Goal: Transaction & Acquisition: Book appointment/travel/reservation

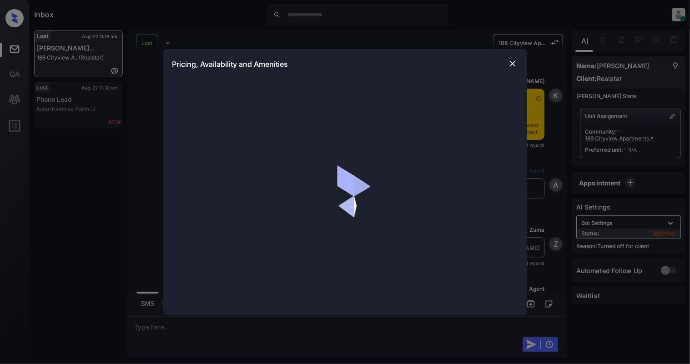
scroll to position [7528, 0]
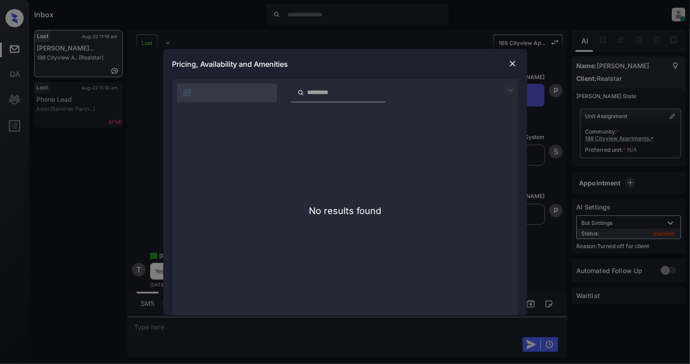
click at [512, 62] on img at bounding box center [512, 63] width 9 height 9
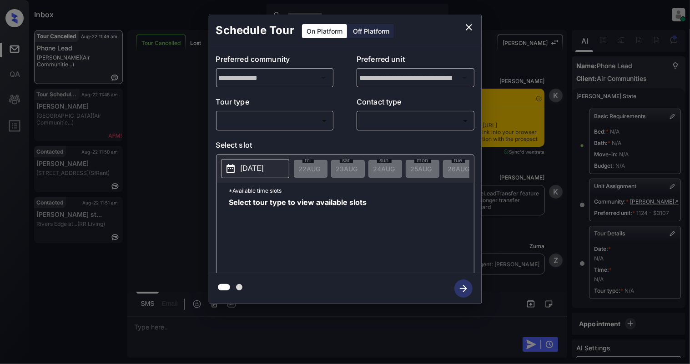
scroll to position [93, 0]
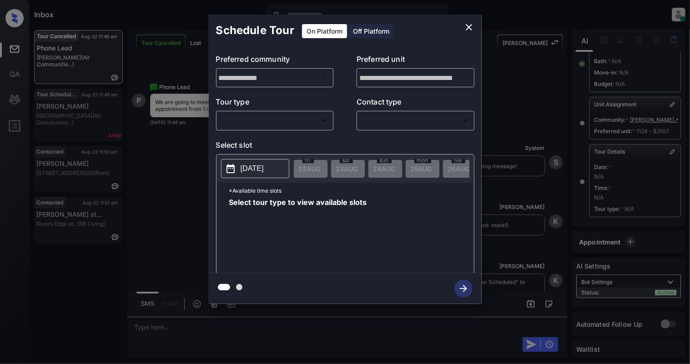
click at [269, 119] on body "Inbox Cynthia Montañez Online Set yourself offline Set yourself on break Profil…" at bounding box center [345, 182] width 690 height 364
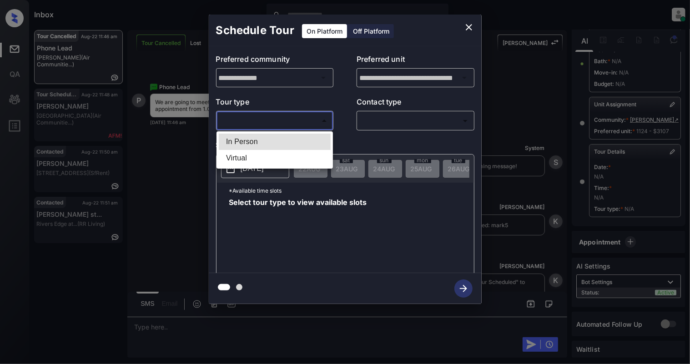
click at [256, 140] on li "In Person" at bounding box center [275, 142] width 112 height 16
type input "********"
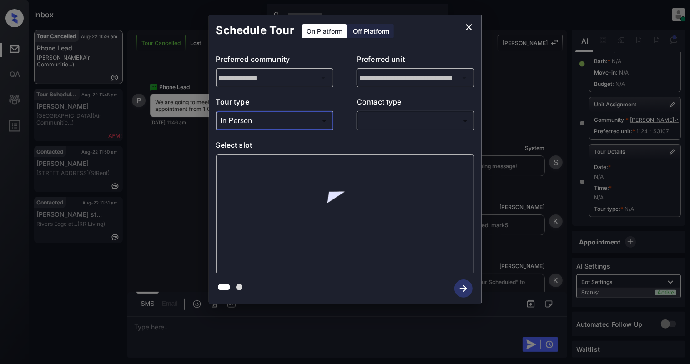
click at [443, 114] on body "Inbox Cynthia Montañez Online Set yourself offline Set yourself on break Profil…" at bounding box center [345, 182] width 690 height 364
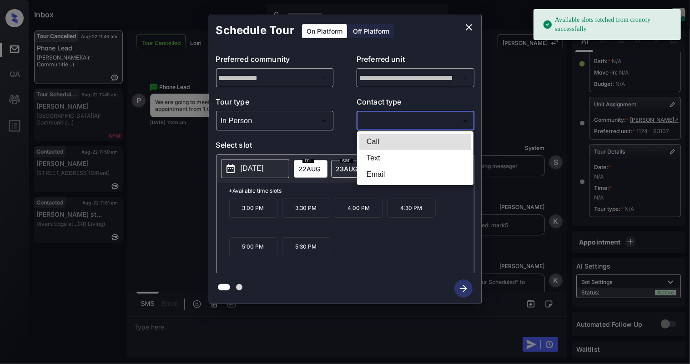
click at [374, 155] on li "Text" at bounding box center [415, 158] width 112 height 16
type input "****"
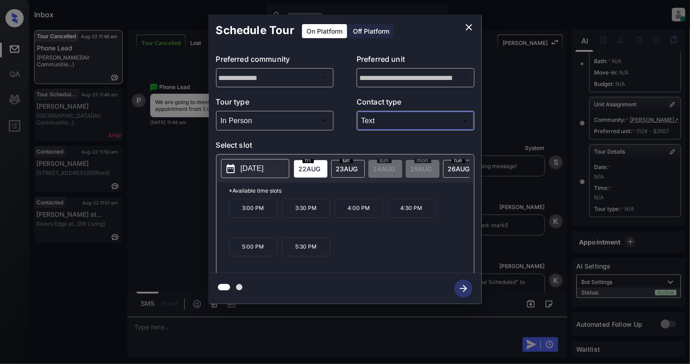
click at [466, 25] on icon "close" at bounding box center [469, 27] width 6 height 6
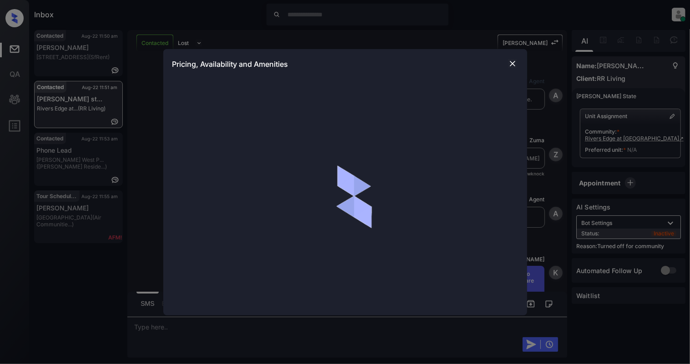
scroll to position [433, 0]
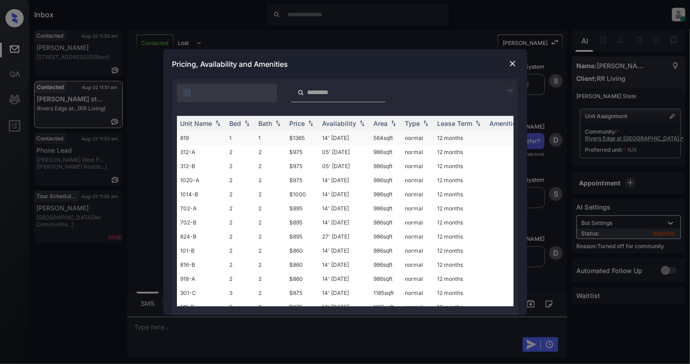
click at [226, 138] on td "1" at bounding box center [240, 138] width 29 height 14
click at [226, 137] on td "1" at bounding box center [240, 138] width 29 height 14
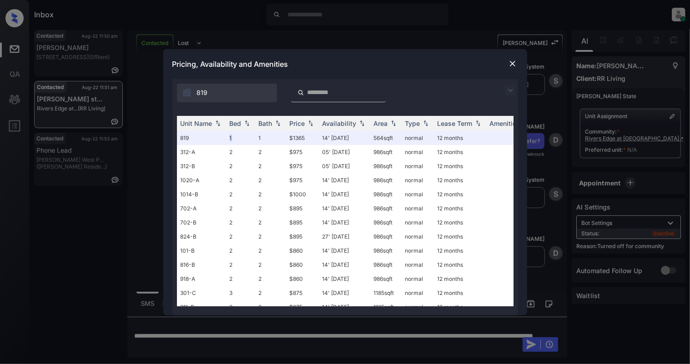
click at [511, 65] on img at bounding box center [512, 63] width 9 height 9
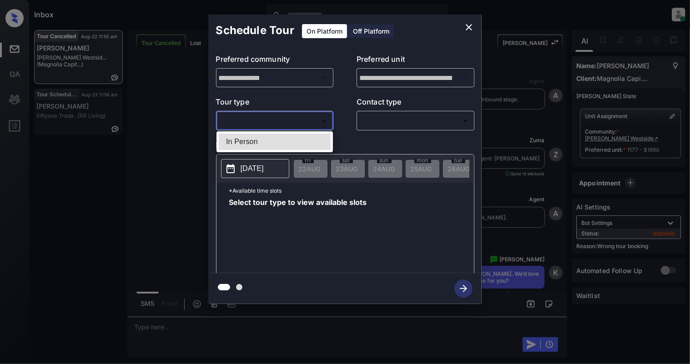
scroll to position [3620, 0]
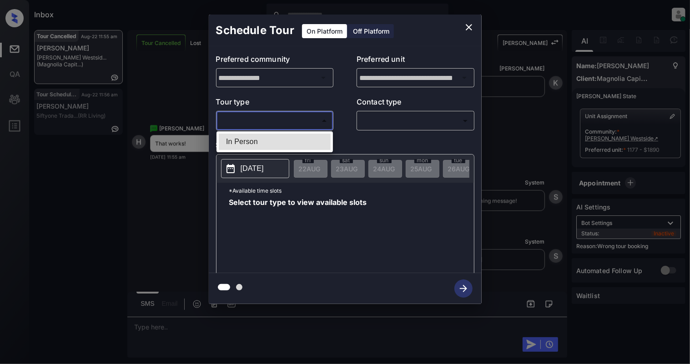
click at [242, 146] on li "In Person" at bounding box center [275, 142] width 112 height 16
type input "********"
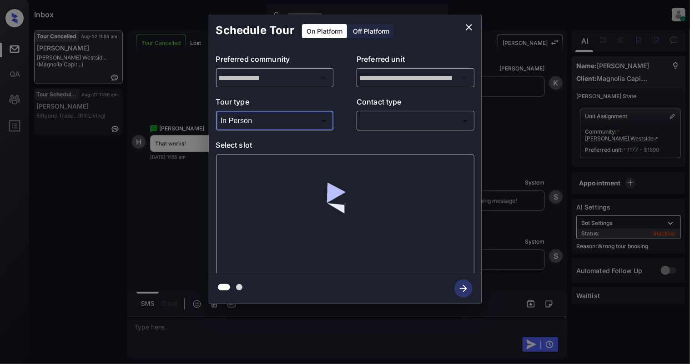
click at [397, 124] on body "Inbox Cynthia Montañez Online Set yourself offline Set yourself on break Profil…" at bounding box center [345, 182] width 690 height 364
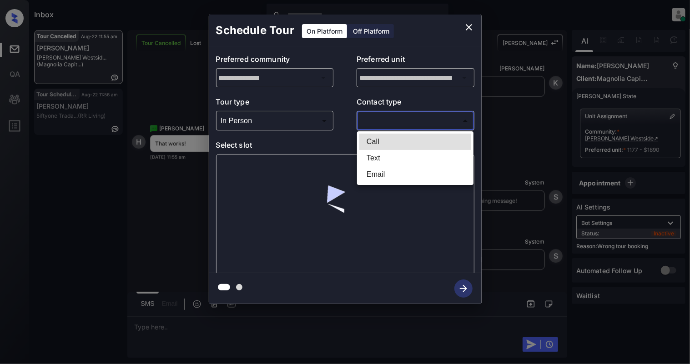
click at [386, 156] on li "Text" at bounding box center [415, 158] width 112 height 16
type input "****"
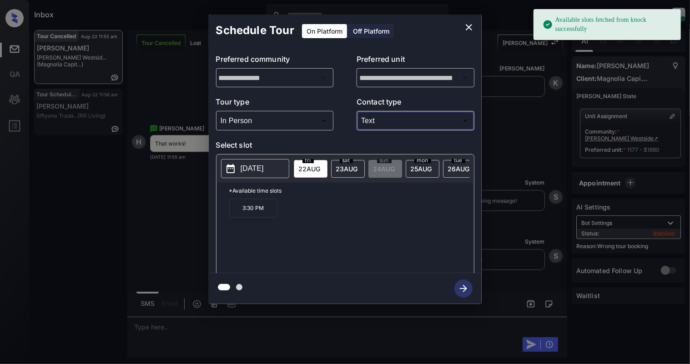
click at [245, 174] on p "2025-08-22" at bounding box center [251, 168] width 23 height 11
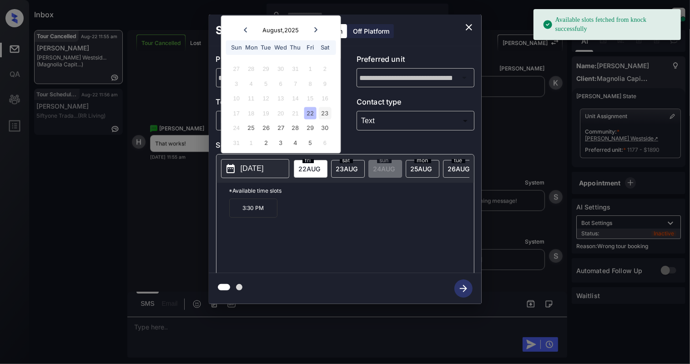
click at [326, 110] on div "23" at bounding box center [325, 113] width 12 height 12
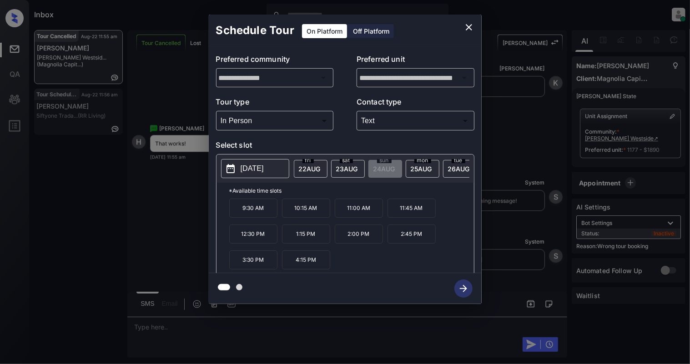
click at [264, 264] on p "3:30 PM" at bounding box center [253, 259] width 48 height 19
click at [462, 286] on icon "button" at bounding box center [463, 289] width 18 height 18
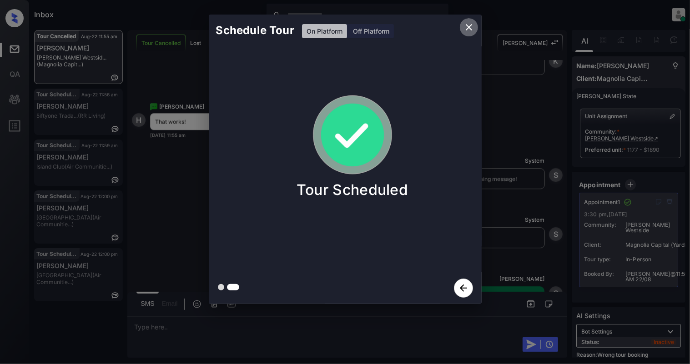
click at [471, 24] on icon "close" at bounding box center [468, 27] width 11 height 11
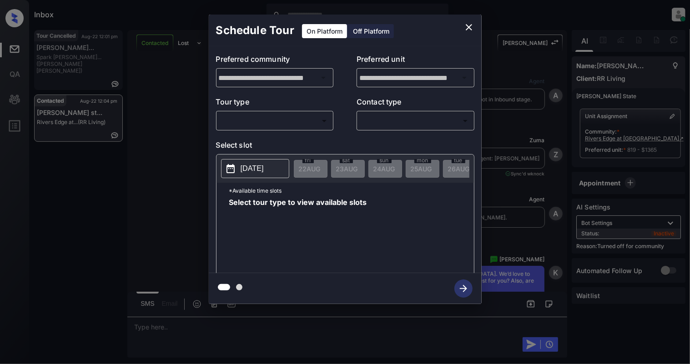
scroll to position [1387, 0]
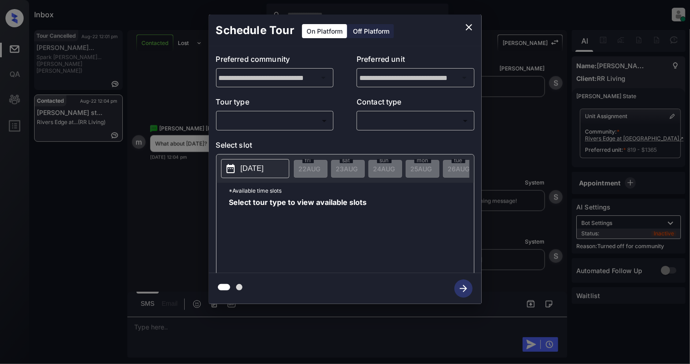
click at [268, 117] on body "Inbox Cynthia Montañez Online Set yourself offline Set yourself on break Profil…" at bounding box center [345, 182] width 690 height 364
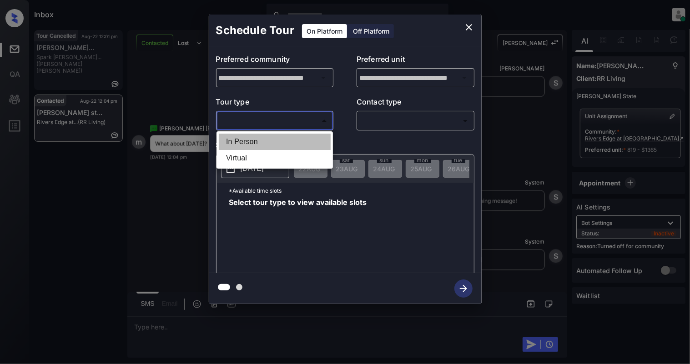
click at [266, 138] on li "In Person" at bounding box center [275, 142] width 112 height 16
type input "********"
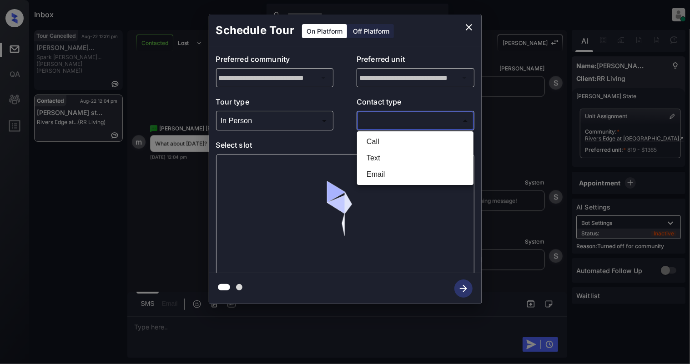
click at [390, 121] on body "Inbox Cynthia Montañez Online Set yourself offline Set yourself on break Profil…" at bounding box center [345, 182] width 690 height 364
click at [372, 158] on li "Text" at bounding box center [415, 158] width 112 height 16
type input "****"
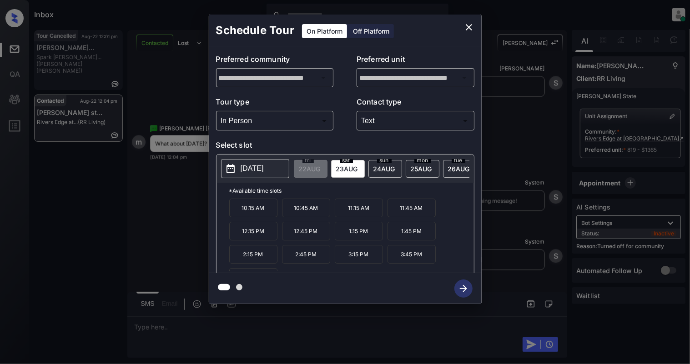
click at [265, 175] on button "2025-08-23" at bounding box center [255, 168] width 68 height 19
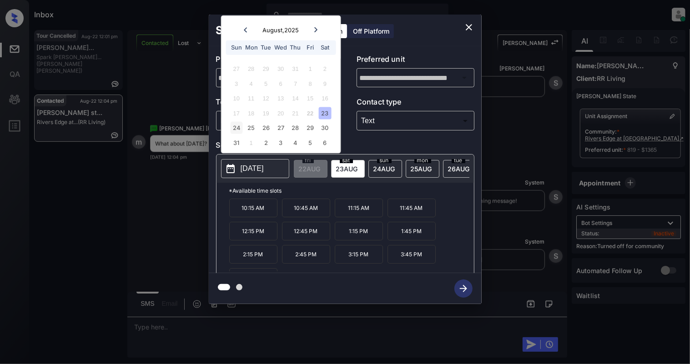
click at [235, 124] on div "24" at bounding box center [236, 128] width 12 height 12
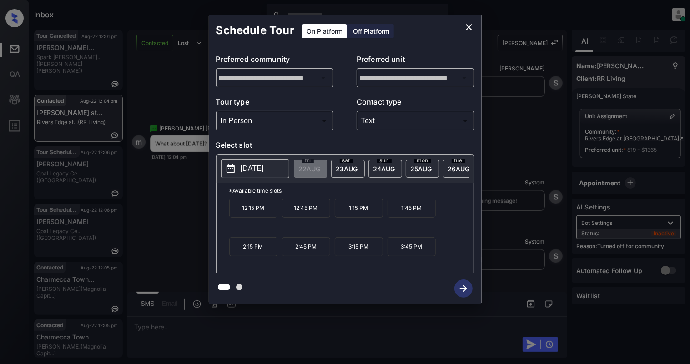
click at [470, 27] on icon "close" at bounding box center [468, 27] width 11 height 11
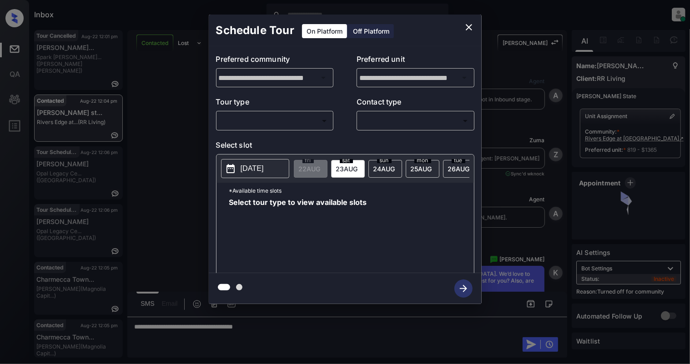
scroll to position [1387, 0]
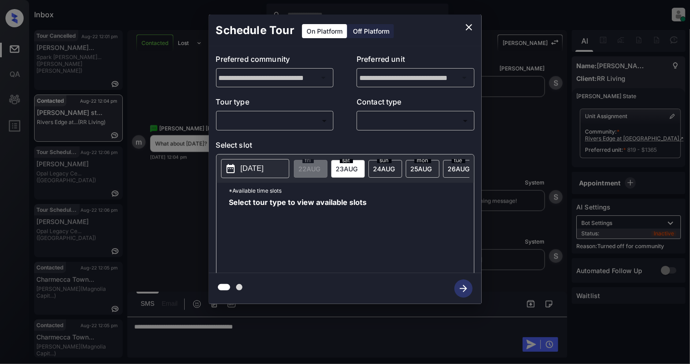
click at [317, 117] on body "Inbox [PERSON_NAME] Online Set yourself offline Set yourself on break Profile S…" at bounding box center [345, 182] width 690 height 364
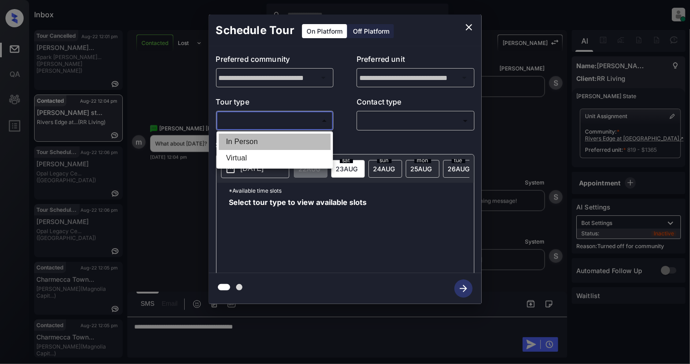
click at [255, 139] on li "In Person" at bounding box center [275, 142] width 112 height 16
type input "********"
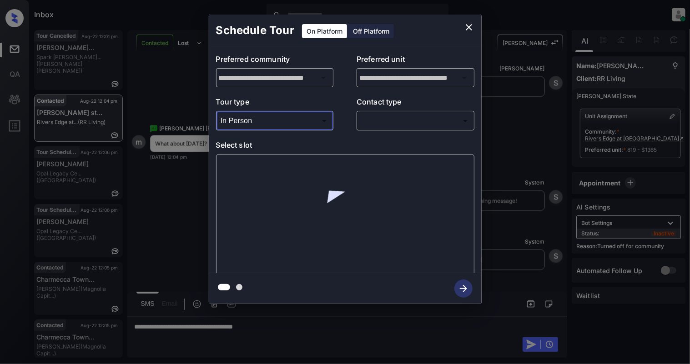
click at [402, 120] on body "Inbox Cynthia Montañez Online Set yourself offline Set yourself on break Profil…" at bounding box center [345, 182] width 690 height 364
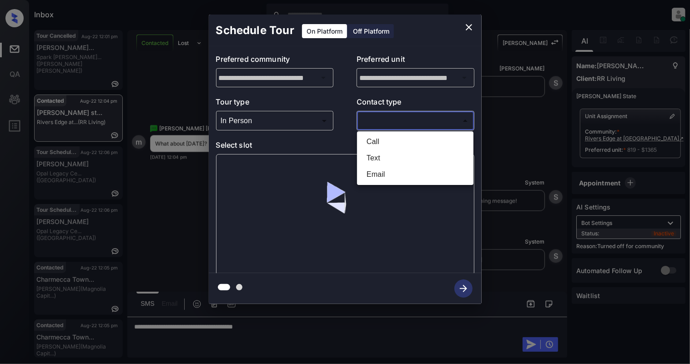
click at [384, 157] on li "Text" at bounding box center [415, 158] width 112 height 16
type input "****"
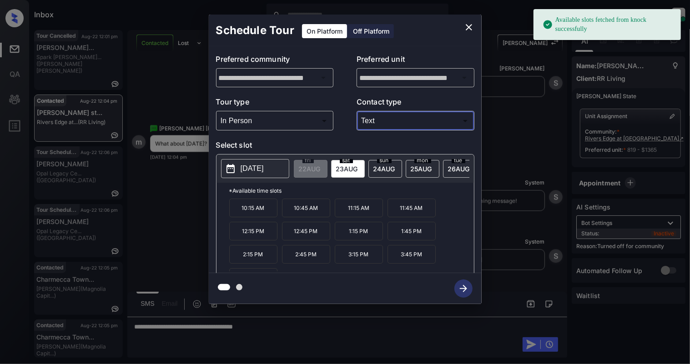
click at [246, 170] on p "2025-08-23" at bounding box center [251, 168] width 23 height 11
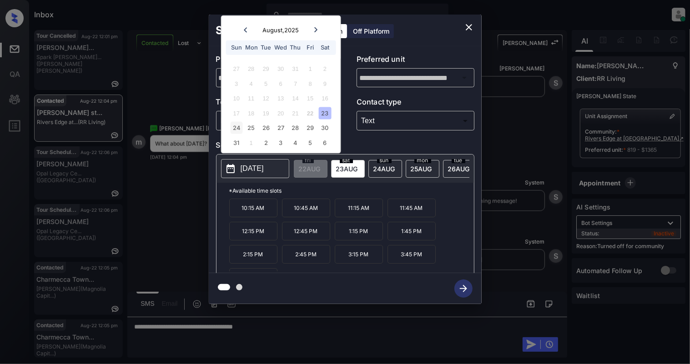
click at [238, 128] on div "24" at bounding box center [236, 128] width 12 height 12
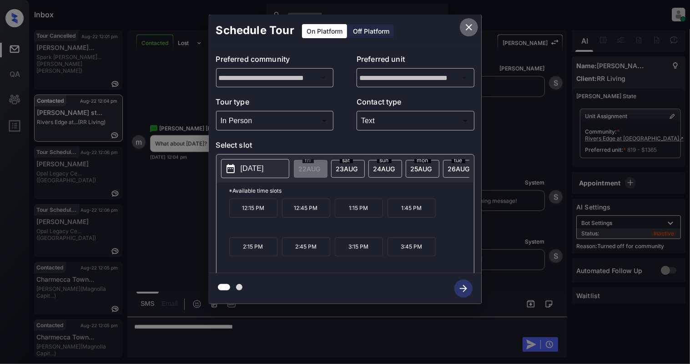
click at [462, 25] on button "close" at bounding box center [469, 27] width 18 height 18
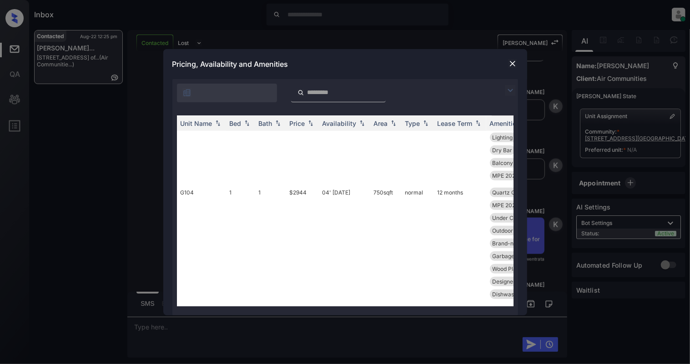
scroll to position [242, 0]
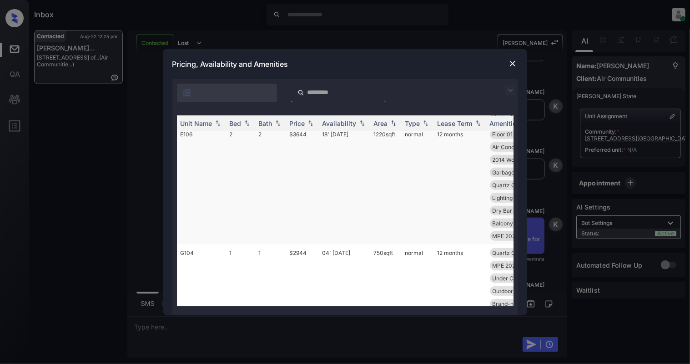
click at [237, 144] on td "2" at bounding box center [240, 185] width 29 height 119
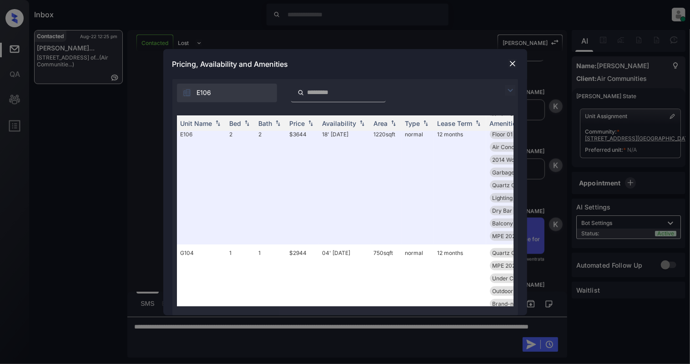
click at [511, 64] on img at bounding box center [512, 63] width 9 height 9
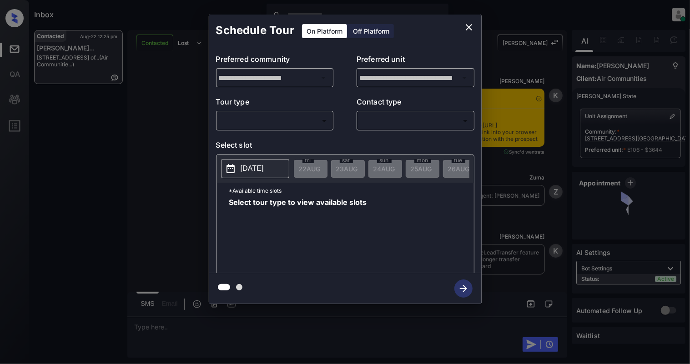
scroll to position [2219, 0]
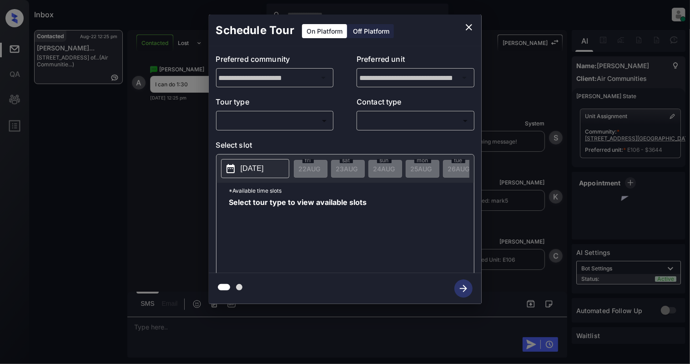
click at [258, 122] on body "Inbox Cynthia Montañez Online Set yourself offline Set yourself on break Profil…" at bounding box center [345, 182] width 690 height 364
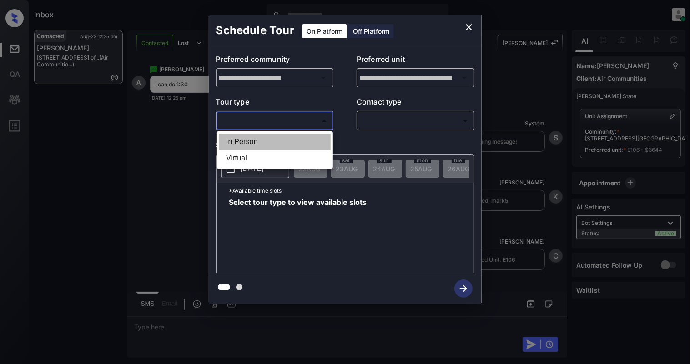
click at [253, 144] on li "In Person" at bounding box center [275, 142] width 112 height 16
type input "********"
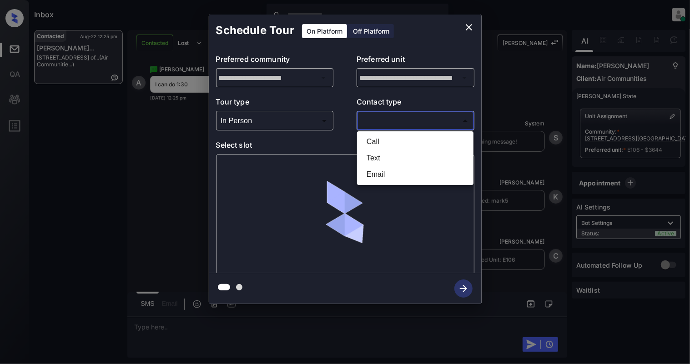
click at [383, 116] on body "Inbox Cynthia Montañez Online Set yourself offline Set yourself on break Profil…" at bounding box center [345, 182] width 690 height 364
click at [382, 162] on li "Text" at bounding box center [415, 158] width 112 height 16
type input "****"
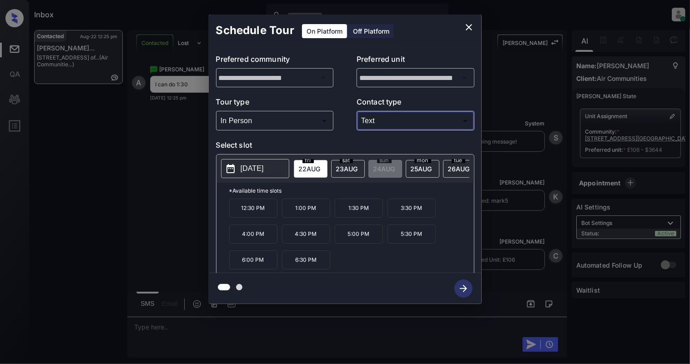
click at [357, 218] on p "1:30 PM" at bounding box center [359, 208] width 48 height 19
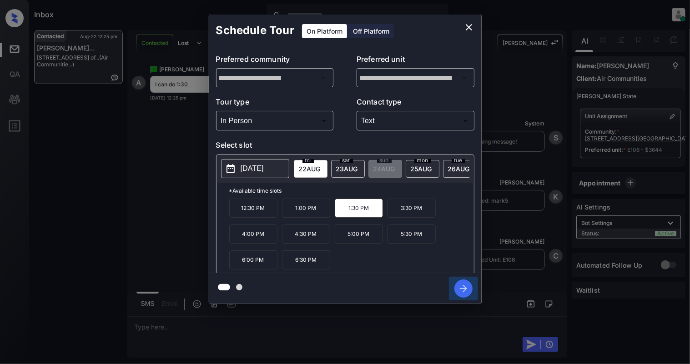
click at [459, 288] on icon "button" at bounding box center [463, 289] width 18 height 18
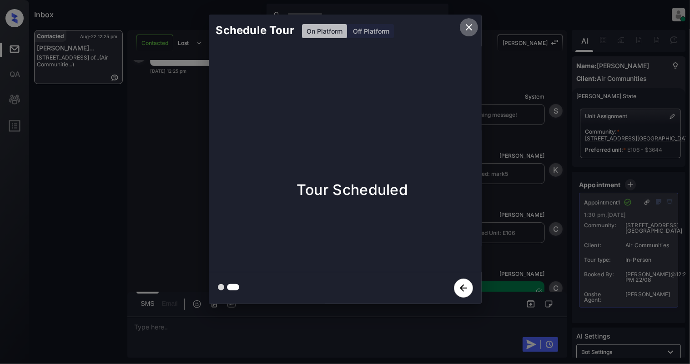
click at [465, 28] on icon "close" at bounding box center [468, 27] width 11 height 11
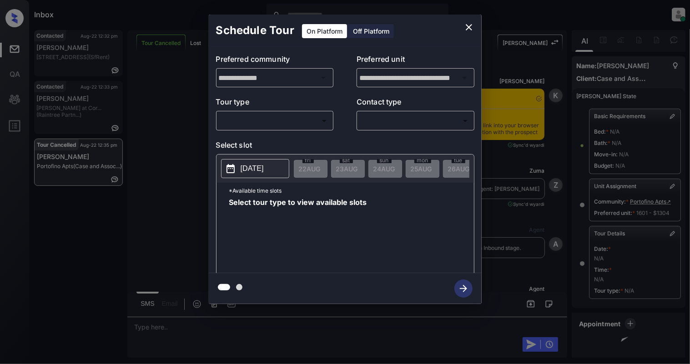
scroll to position [93, 0]
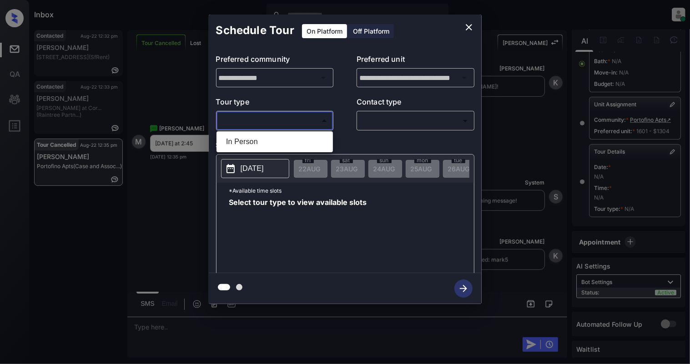
click at [258, 125] on body "Inbox [PERSON_NAME] Online Set yourself offline Set yourself on break Profile S…" at bounding box center [345, 182] width 690 height 364
click at [254, 151] on ul "In Person" at bounding box center [274, 141] width 116 height 21
click at [266, 140] on li "In Person" at bounding box center [275, 142] width 112 height 16
type input "********"
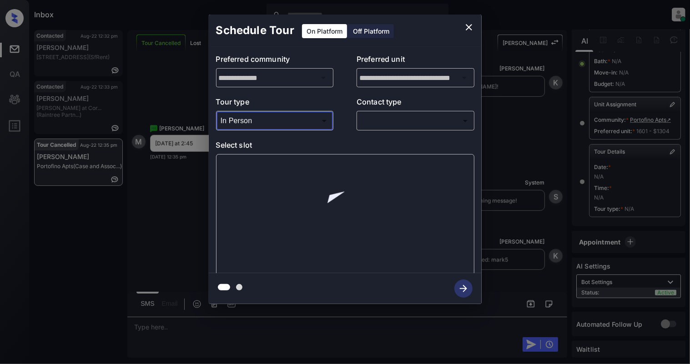
click at [424, 115] on body "Inbox Cynthia Montañez Online Set yourself offline Set yourself on break Profil…" at bounding box center [345, 182] width 690 height 364
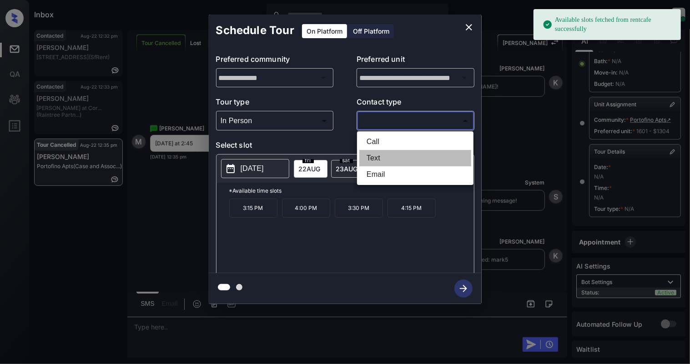
click at [392, 162] on li "Text" at bounding box center [415, 158] width 112 height 16
type input "****"
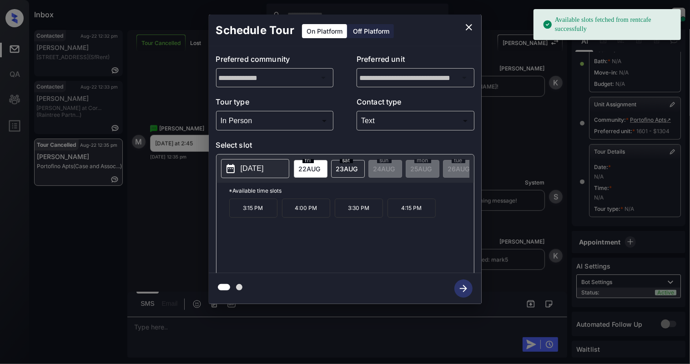
click at [251, 171] on p "[DATE]" at bounding box center [251, 168] width 23 height 11
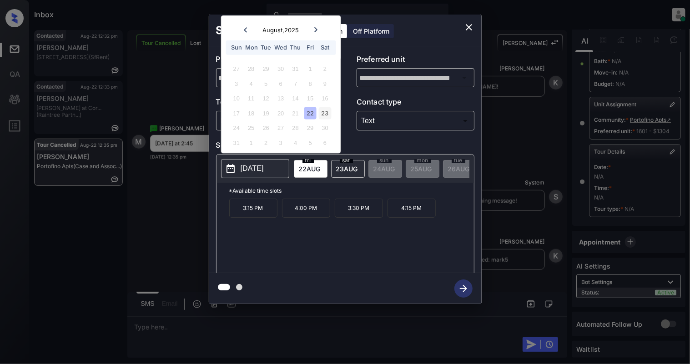
click at [319, 107] on div "23" at bounding box center [325, 113] width 12 height 12
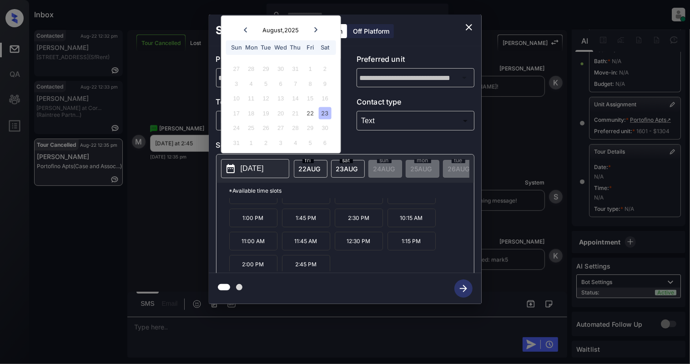
scroll to position [16, 0]
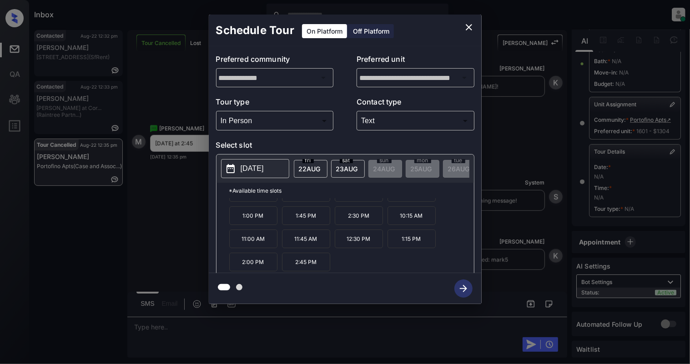
click at [286, 265] on p "2:45 PM" at bounding box center [306, 262] width 48 height 19
click at [464, 288] on icon "button" at bounding box center [463, 289] width 18 height 18
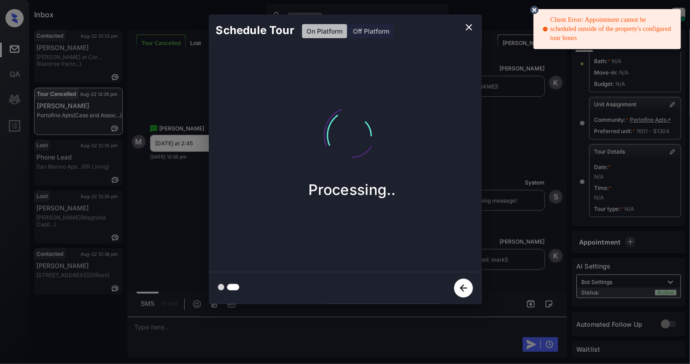
click at [535, 8] on icon at bounding box center [534, 10] width 8 height 8
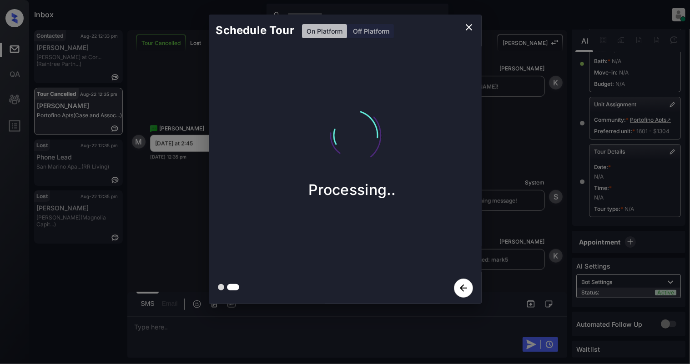
click at [470, 30] on icon "close" at bounding box center [468, 27] width 11 height 11
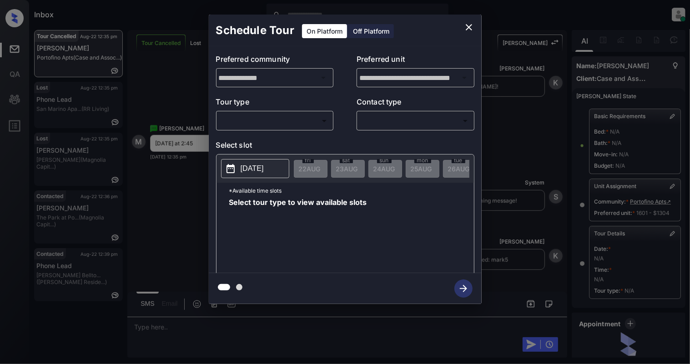
scroll to position [93, 0]
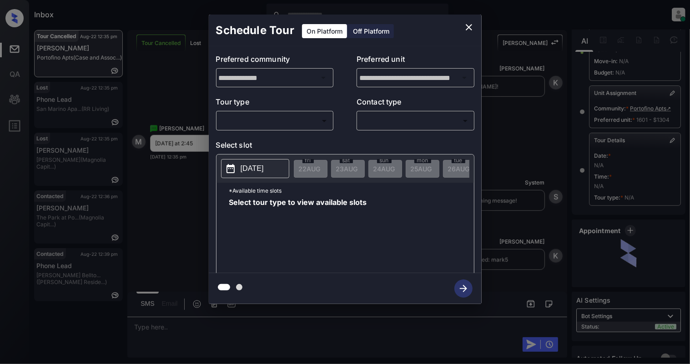
click at [239, 116] on body "Inbox [PERSON_NAME] Online Set yourself offline Set yourself on break Profile S…" at bounding box center [345, 182] width 690 height 364
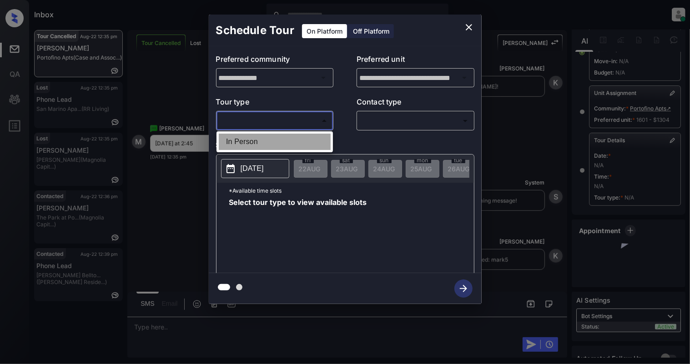
click at [245, 135] on li "In Person" at bounding box center [275, 142] width 112 height 16
type input "********"
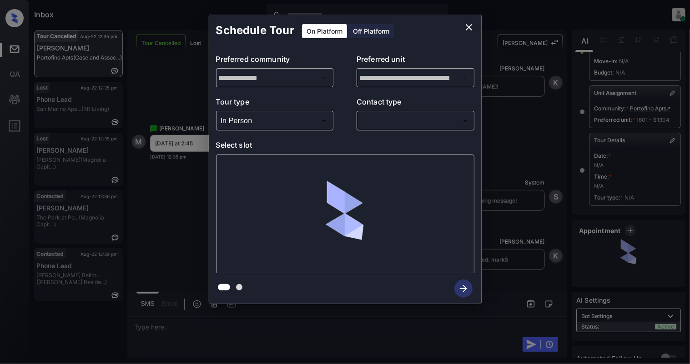
click at [435, 133] on div "**********" at bounding box center [345, 159] width 273 height 227
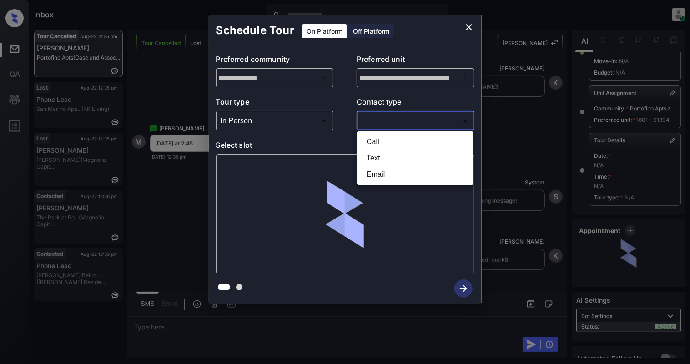
click at [426, 120] on body "Inbox [PERSON_NAME] Online Set yourself offline Set yourself on break Profile S…" at bounding box center [345, 182] width 690 height 364
click at [384, 159] on li "Text" at bounding box center [415, 158] width 112 height 16
type input "****"
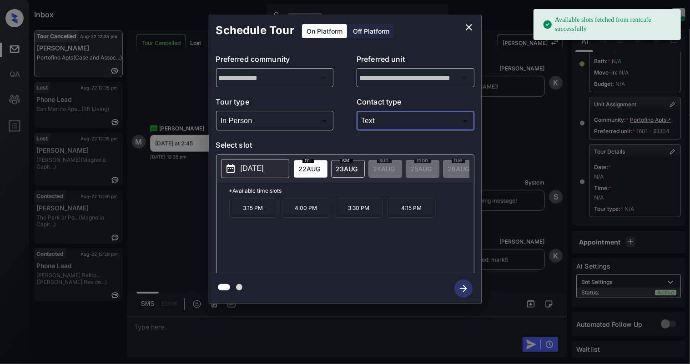
click at [247, 169] on p "[DATE]" at bounding box center [251, 168] width 23 height 11
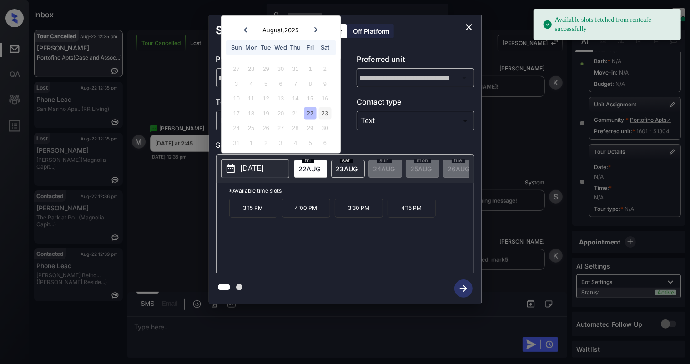
click at [326, 113] on div "23" at bounding box center [325, 113] width 12 height 12
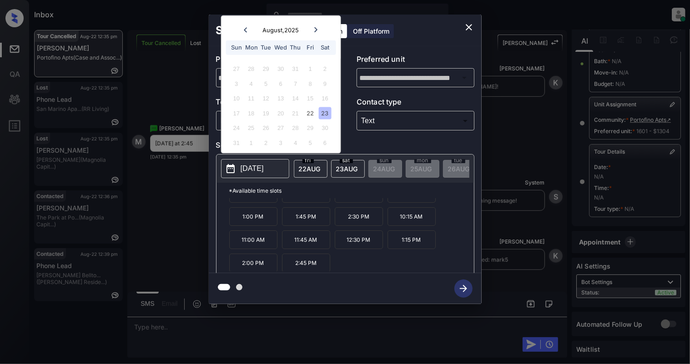
scroll to position [16, 0]
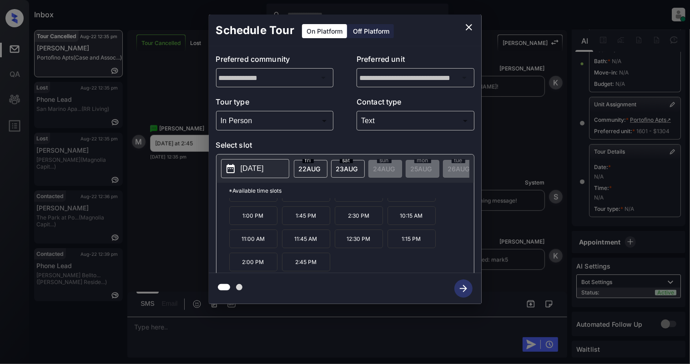
click at [302, 265] on p "2:45 PM" at bounding box center [306, 262] width 48 height 19
click at [464, 285] on icon "button" at bounding box center [463, 289] width 18 height 18
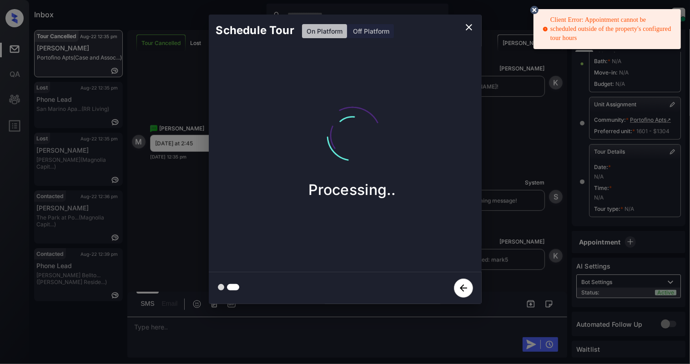
click at [532, 13] on icon at bounding box center [534, 10] width 8 height 8
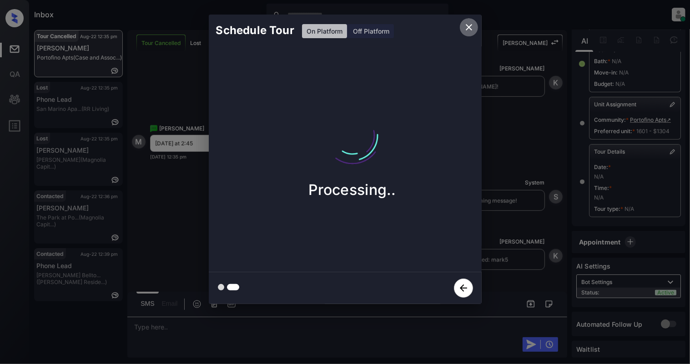
click at [471, 31] on icon "close" at bounding box center [468, 27] width 11 height 11
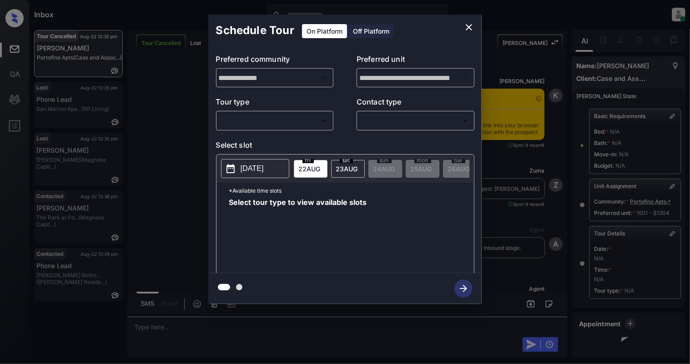
scroll to position [93, 0]
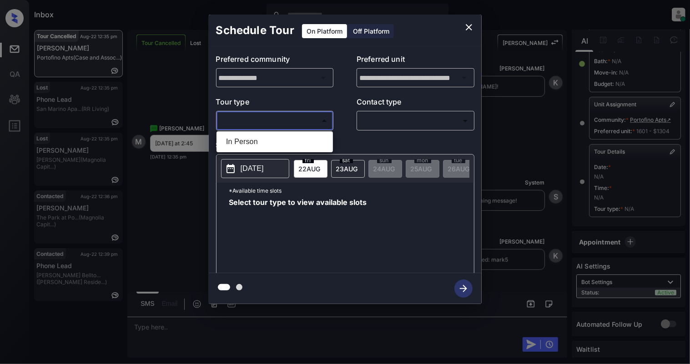
click at [241, 124] on body "Inbox [PERSON_NAME] Online Set yourself offline Set yourself on break Profile S…" at bounding box center [345, 182] width 690 height 364
click at [235, 139] on li "In Person" at bounding box center [275, 142] width 112 height 16
type input "********"
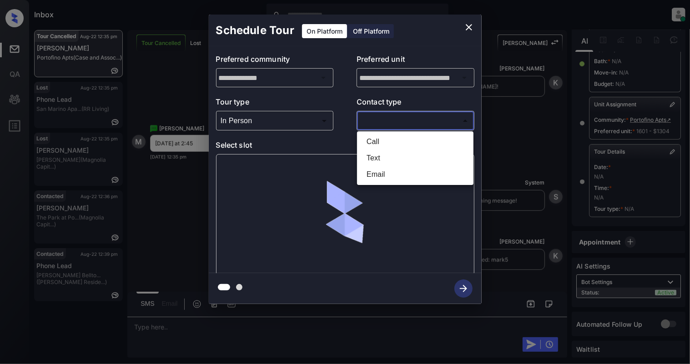
click at [456, 120] on body "Inbox Cynthia Montañez Online Set yourself offline Set yourself on break Profil…" at bounding box center [345, 182] width 690 height 364
click at [376, 160] on li "Text" at bounding box center [415, 158] width 112 height 16
type input "****"
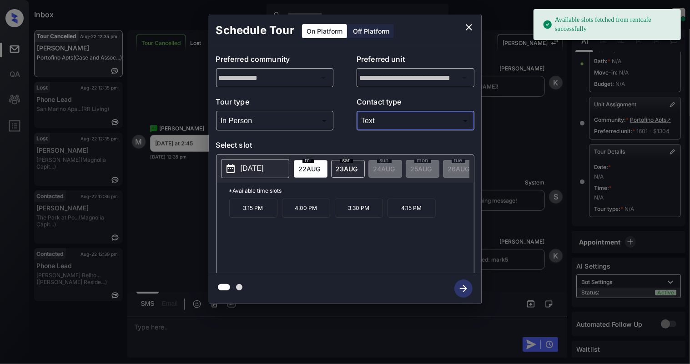
click at [259, 173] on p "[DATE]" at bounding box center [251, 168] width 23 height 11
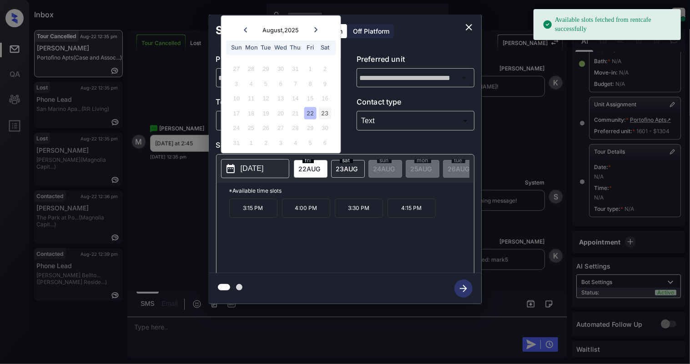
click at [324, 110] on div "23" at bounding box center [325, 113] width 12 height 12
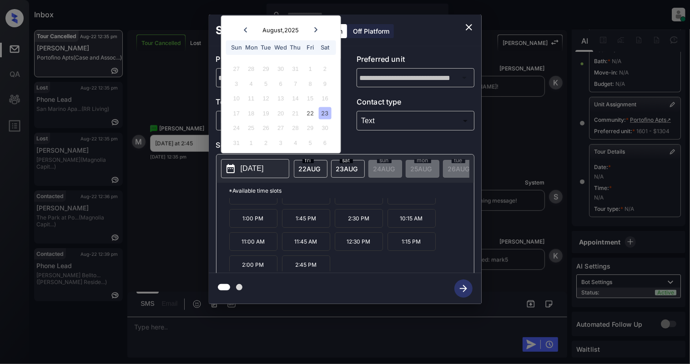
scroll to position [16, 0]
click at [473, 25] on icon "close" at bounding box center [468, 27] width 11 height 11
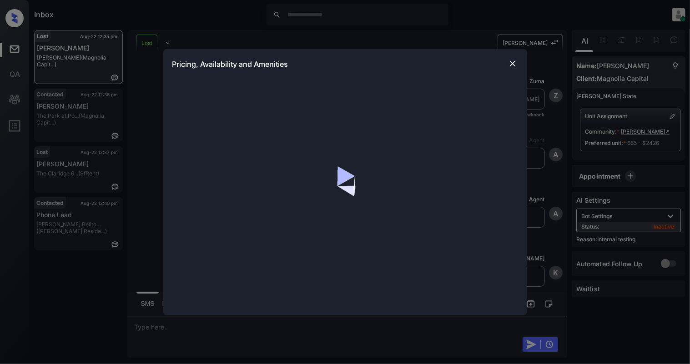
scroll to position [2299, 0]
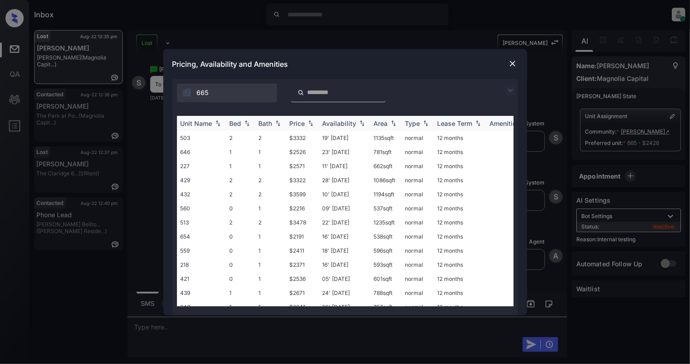
click at [244, 122] on img at bounding box center [246, 123] width 9 height 6
click at [244, 122] on img at bounding box center [246, 123] width 9 height 7
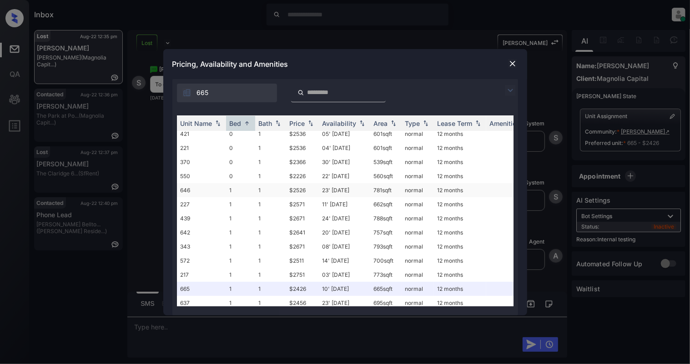
scroll to position [121, 0]
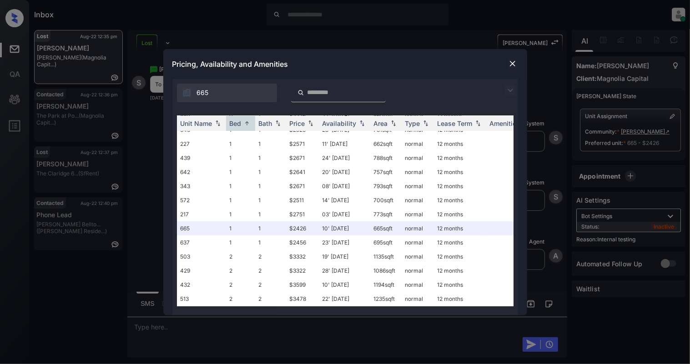
click at [511, 60] on img at bounding box center [512, 63] width 9 height 9
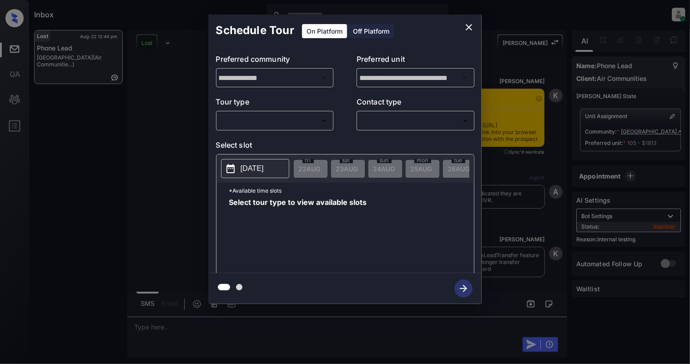
scroll to position [6540, 0]
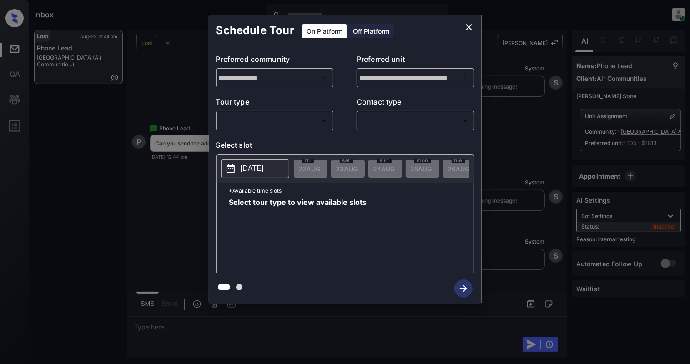
click at [232, 126] on body "Inbox [PERSON_NAME] Online Set yourself offline Set yourself on break Profile S…" at bounding box center [345, 182] width 690 height 364
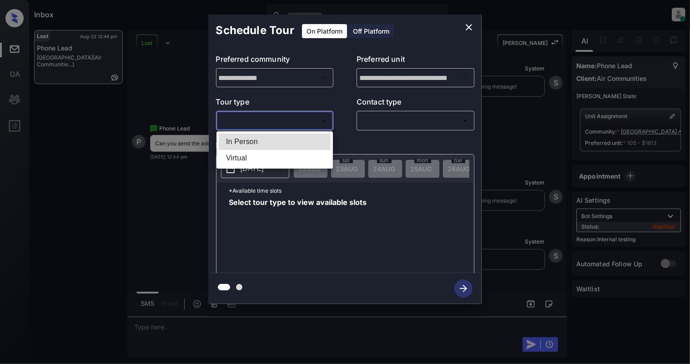
click at [234, 142] on li "In Person" at bounding box center [275, 142] width 112 height 16
type input "********"
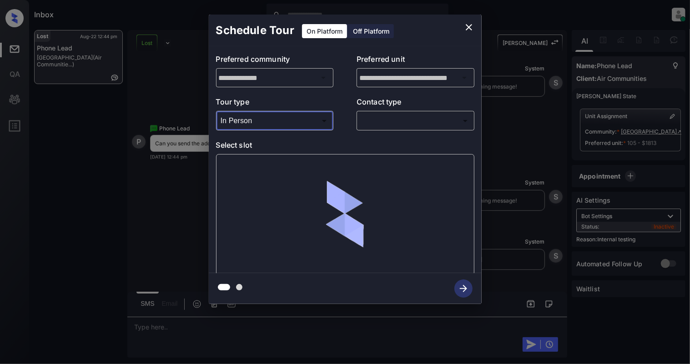
click at [411, 126] on body "Inbox [PERSON_NAME] Online Set yourself offline Set yourself on break Profile S…" at bounding box center [345, 182] width 690 height 364
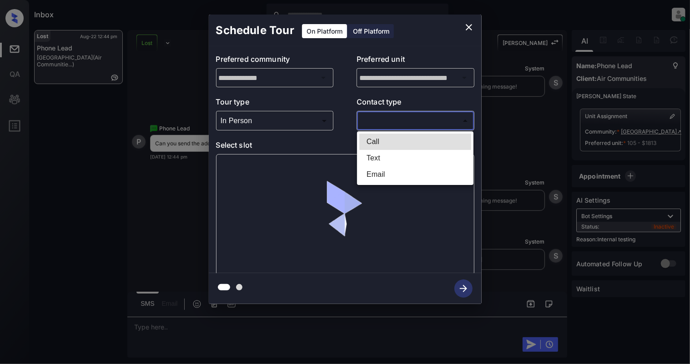
click at [396, 155] on li "Text" at bounding box center [415, 158] width 112 height 16
type input "****"
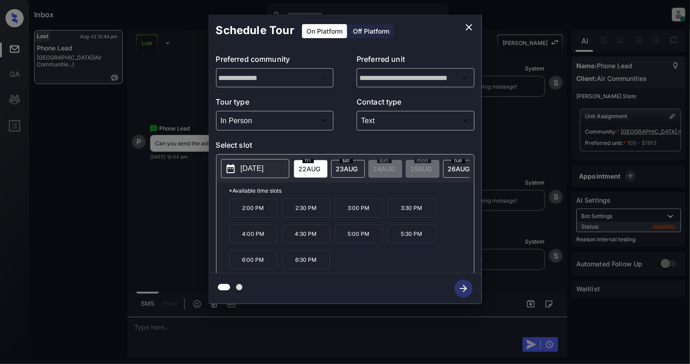
click at [239, 173] on button "[DATE]" at bounding box center [255, 168] width 68 height 19
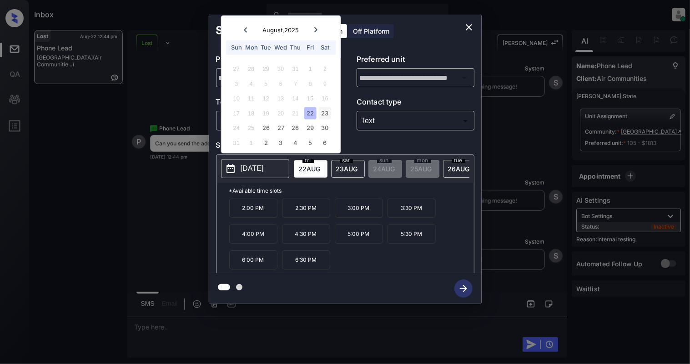
click at [327, 113] on div "23" at bounding box center [325, 113] width 12 height 12
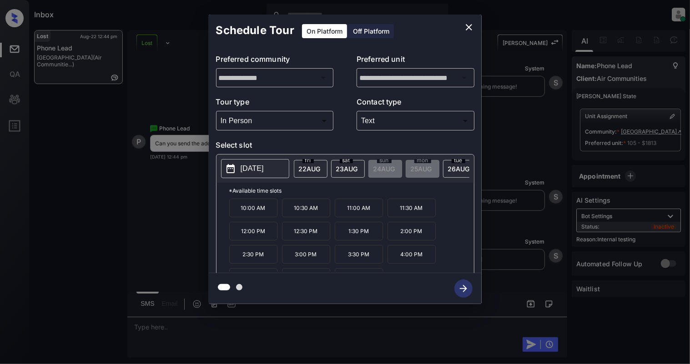
click at [244, 211] on p "10:00 AM" at bounding box center [253, 208] width 48 height 19
click at [466, 286] on icon "button" at bounding box center [463, 289] width 18 height 18
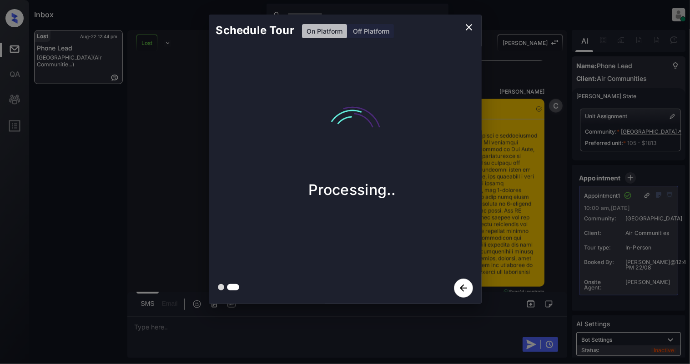
scroll to position [7118, 0]
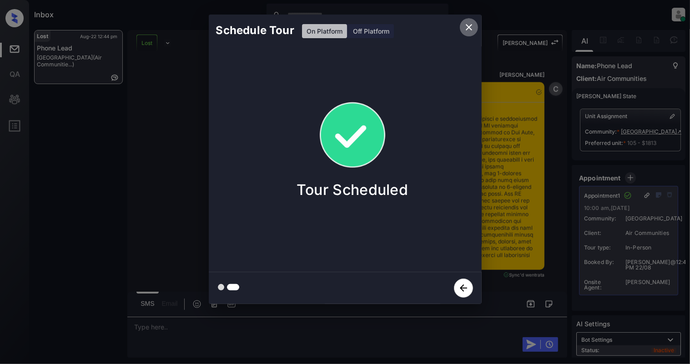
click at [469, 26] on icon "close" at bounding box center [469, 27] width 6 height 6
